Goal: Navigation & Orientation: Find specific page/section

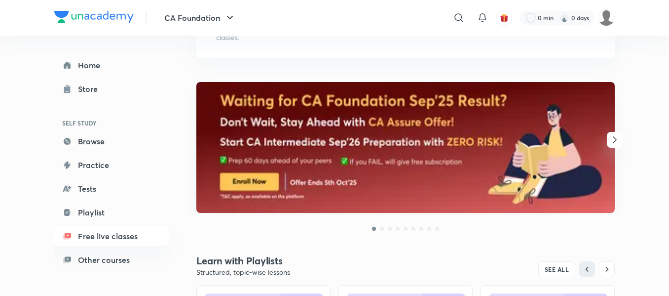
scroll to position [94, 0]
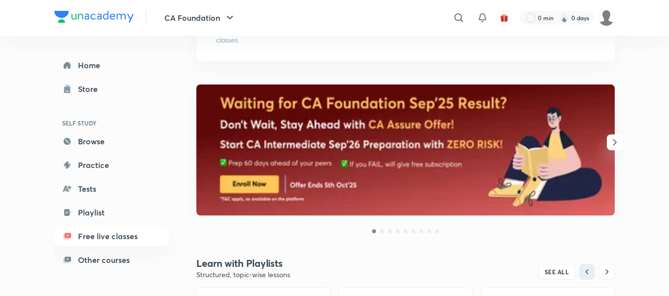
click at [610, 137] on icon "button" at bounding box center [615, 142] width 12 height 12
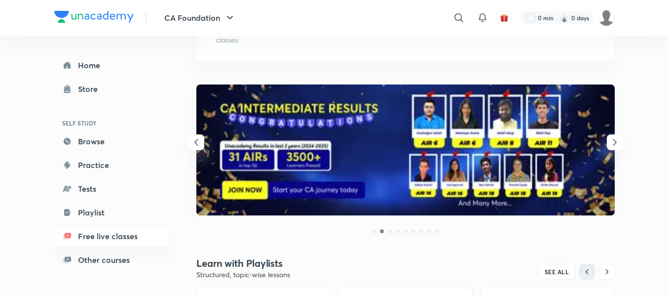
click at [610, 137] on icon "button" at bounding box center [615, 142] width 12 height 12
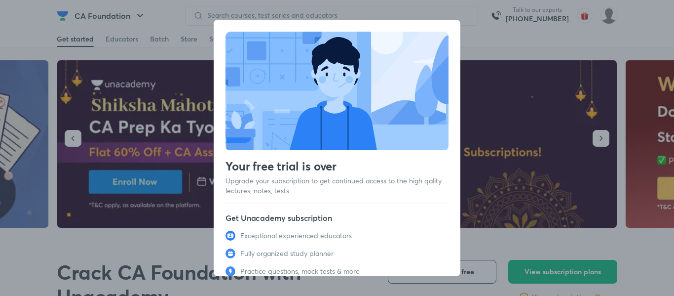
click at [487, 38] on div "Your free trial is over Upgrade your subscription to get continued access to th…" at bounding box center [337, 148] width 674 height 296
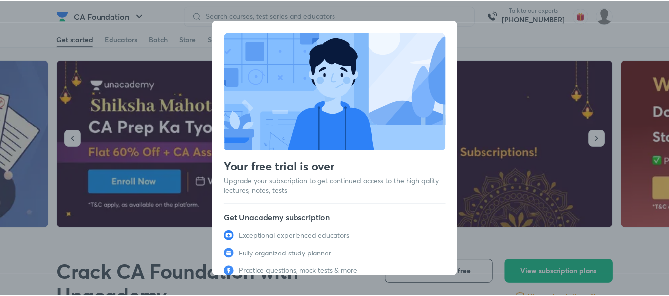
scroll to position [61, 0]
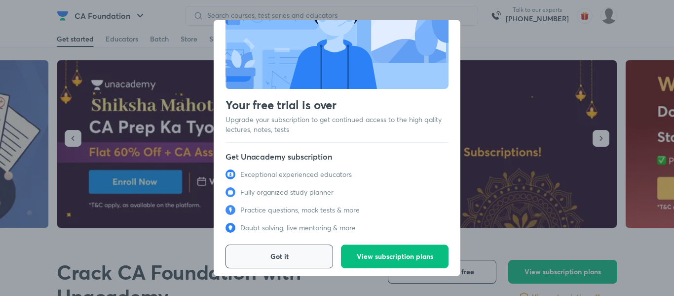
click at [311, 258] on button "Got it" at bounding box center [280, 256] width 108 height 24
